Goal: Task Accomplishment & Management: Complete application form

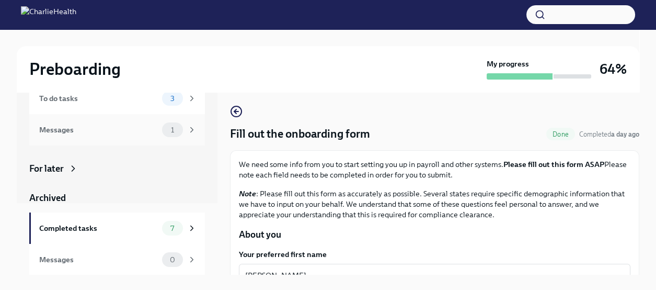
scroll to position [17, 0]
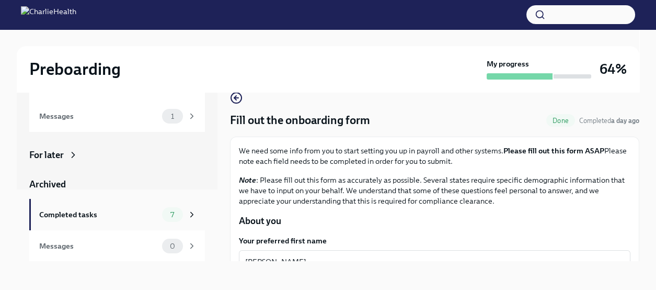
click at [125, 218] on div "Completed tasks" at bounding box center [98, 214] width 119 height 11
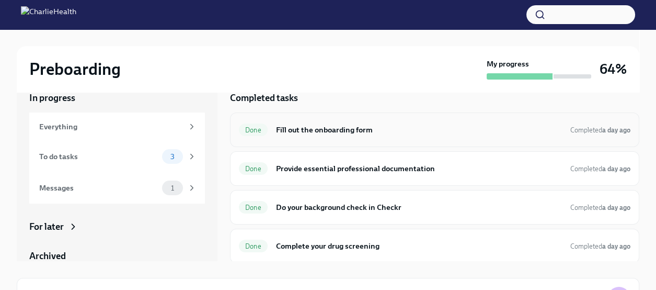
click at [366, 130] on h6 "Fill out the onboarding form" at bounding box center [419, 129] width 286 height 11
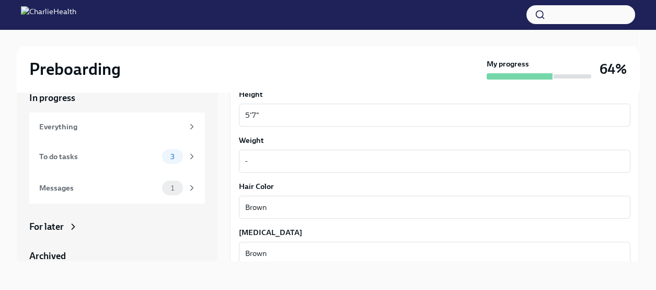
scroll to position [1009, 0]
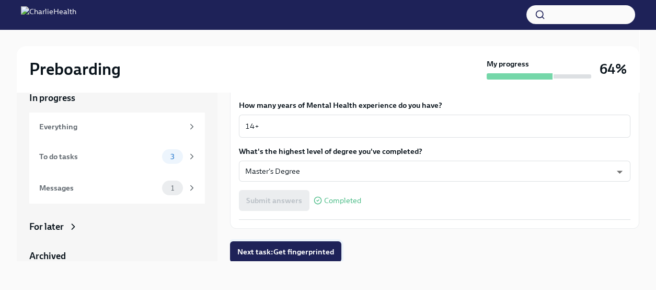
click at [313, 247] on span "Next task : Get fingerprinted" at bounding box center [285, 251] width 97 height 10
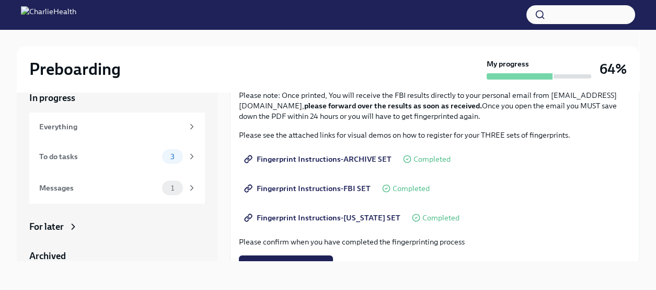
scroll to position [105, 0]
click at [349, 159] on span "Fingerprint Instructions-ARCHIVE SET" at bounding box center [318, 158] width 145 height 10
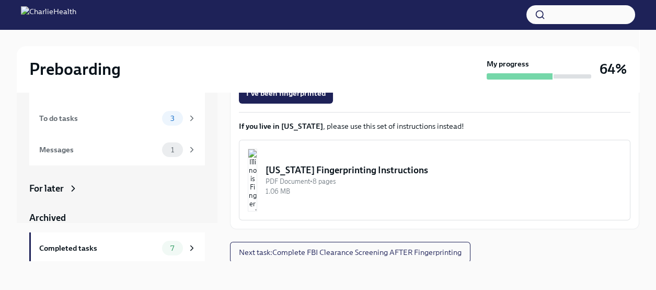
scroll to position [72, 0]
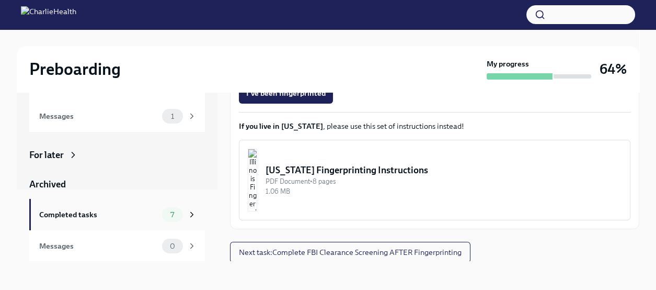
click at [117, 210] on div "Completed tasks" at bounding box center [98, 214] width 119 height 11
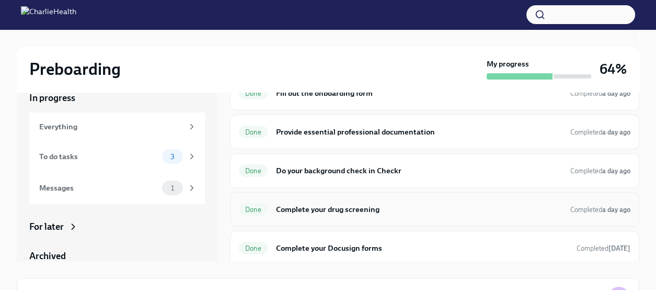
scroll to position [52, 0]
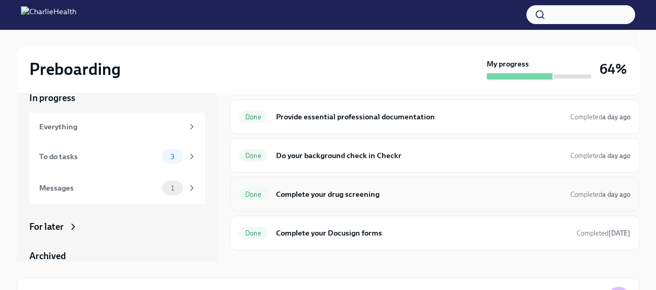
click at [340, 188] on h6 "Complete your drug screening" at bounding box center [419, 193] width 286 height 11
